Goal: Information Seeking & Learning: Learn about a topic

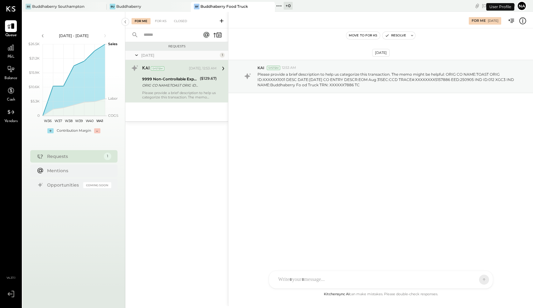
click at [18, 53] on div "P&L" at bounding box center [11, 51] width 18 height 18
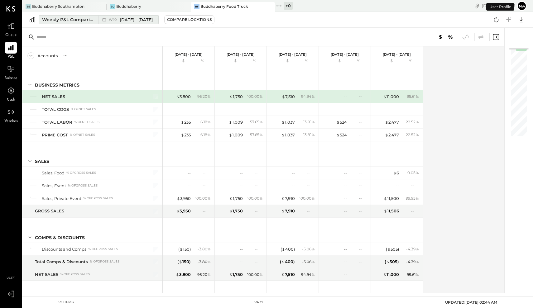
click at [78, 22] on div "Weekly P&L Comparison" at bounding box center [68, 20] width 52 height 6
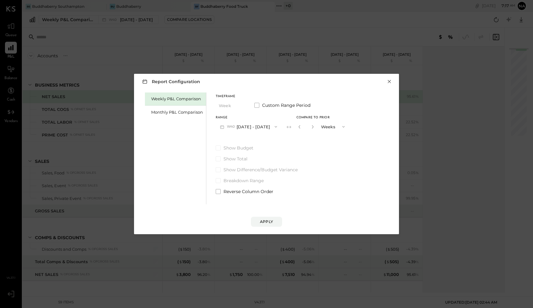
click at [391, 81] on button "×" at bounding box center [390, 82] width 6 height 6
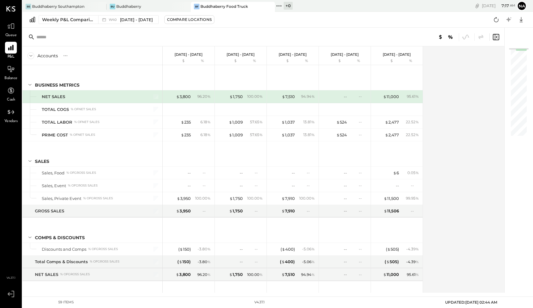
click at [224, 6] on div "Buddhaberry Food Truck" at bounding box center [223, 6] width 47 height 5
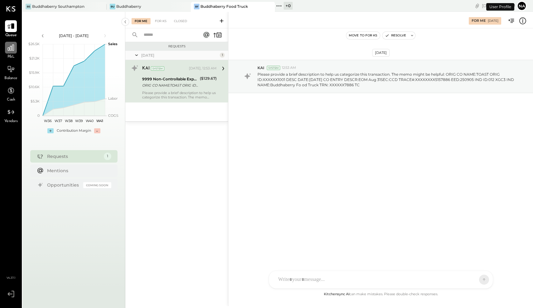
click at [9, 50] on icon at bounding box center [11, 48] width 8 height 8
